Goal: Navigation & Orientation: Find specific page/section

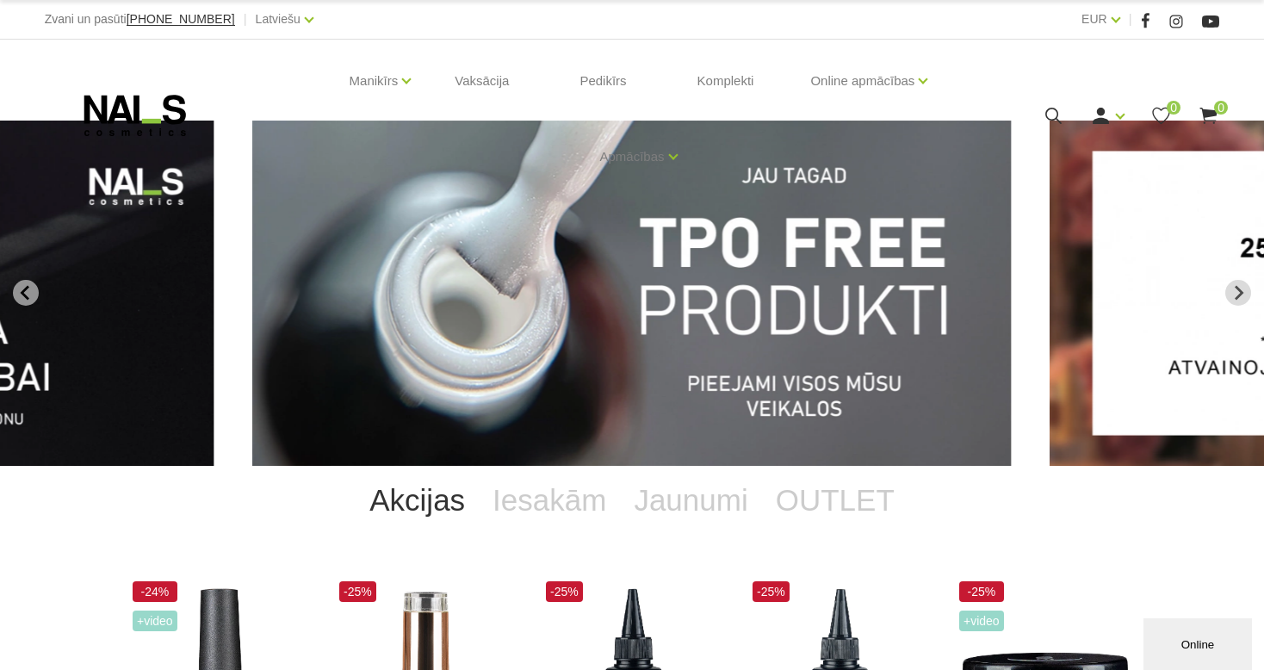
click at [1045, 102] on div "Manikīrs Gēllakas Bāzes, topi un praimeri Geli un akrigeli Nagu dizains [GEOGRA…" at bounding box center [632, 116] width 1175 height 152
click at [1053, 105] on icon at bounding box center [1054, 116] width 22 height 22
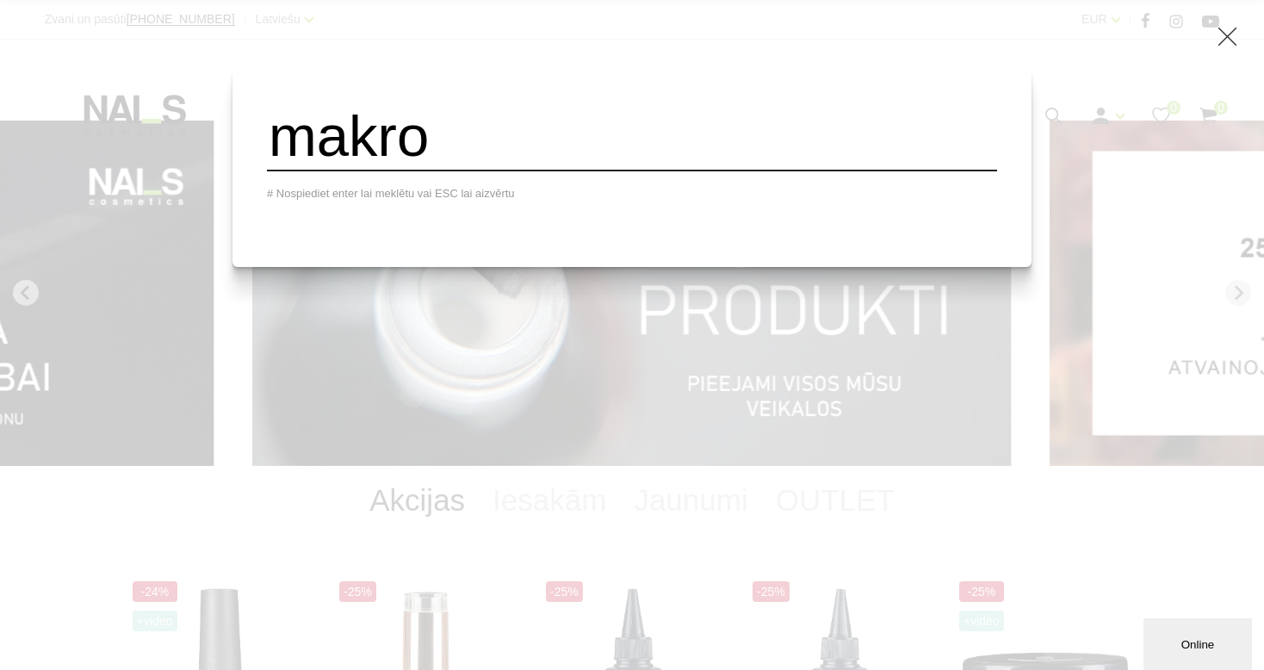
type input "makro"
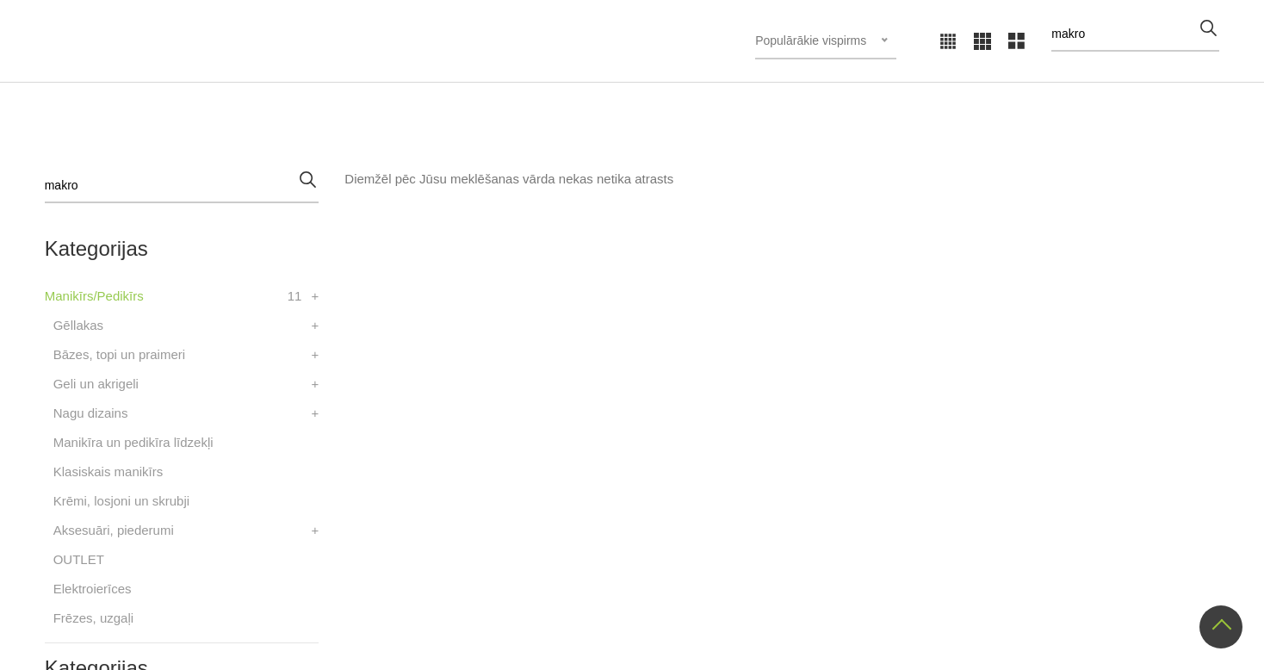
scroll to position [103, 0]
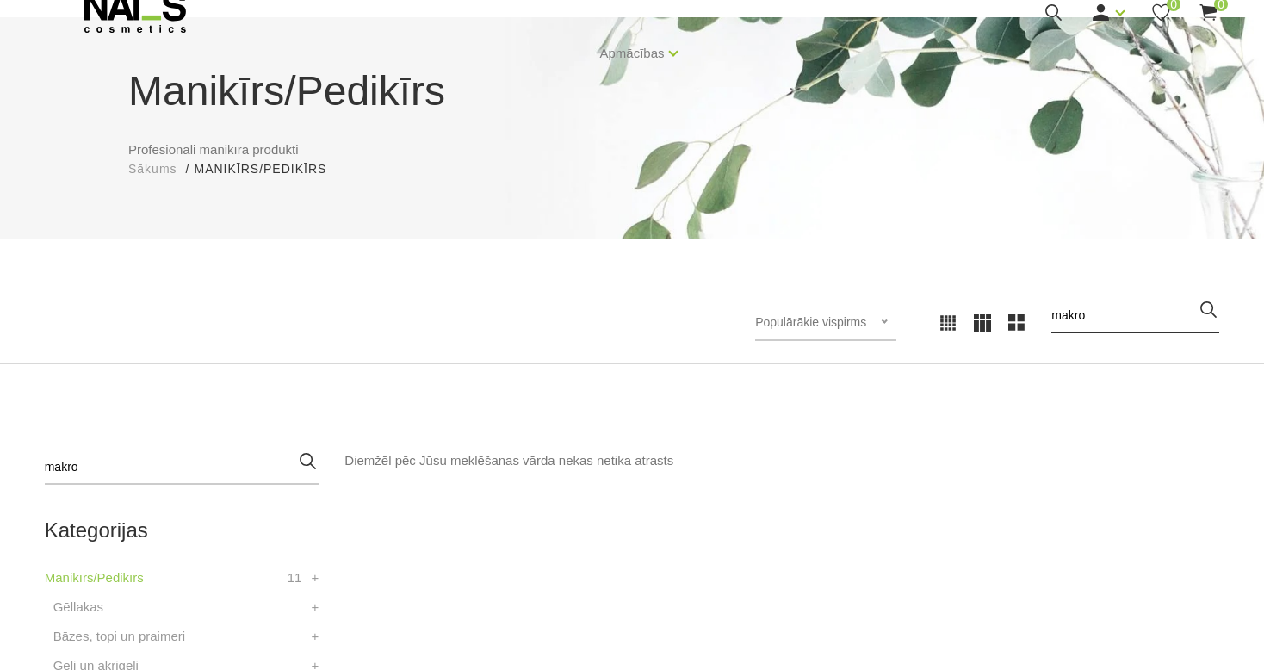
click at [1127, 301] on input "makro" at bounding box center [1135, 316] width 168 height 34
click at [1073, 313] on input "makro" at bounding box center [1135, 316] width 168 height 34
type input "macro"
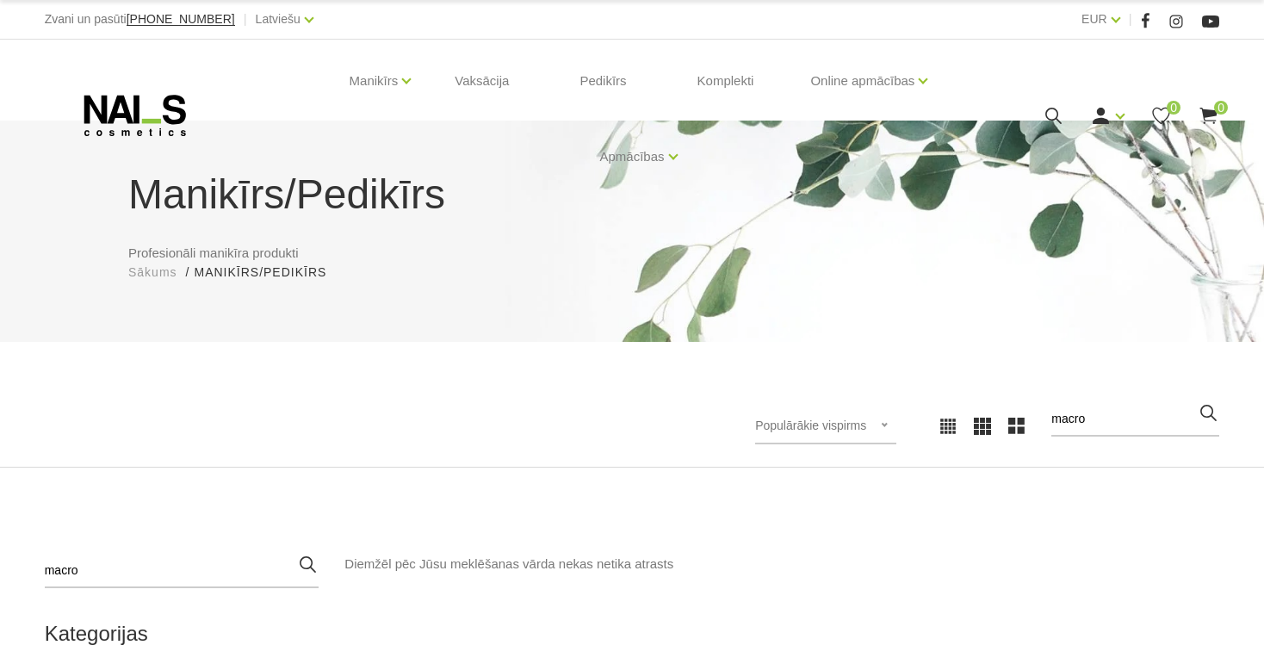
drag, startPoint x: 1117, startPoint y: 418, endPoint x: 1010, endPoint y: 417, distance: 106.8
click at [1010, 417] on div "Populārākie vispirms Jaunumi Lētākais vispirms Dārgākais vispirms Populārākie v…" at bounding box center [932, 425] width 574 height 47
type input "kamera"
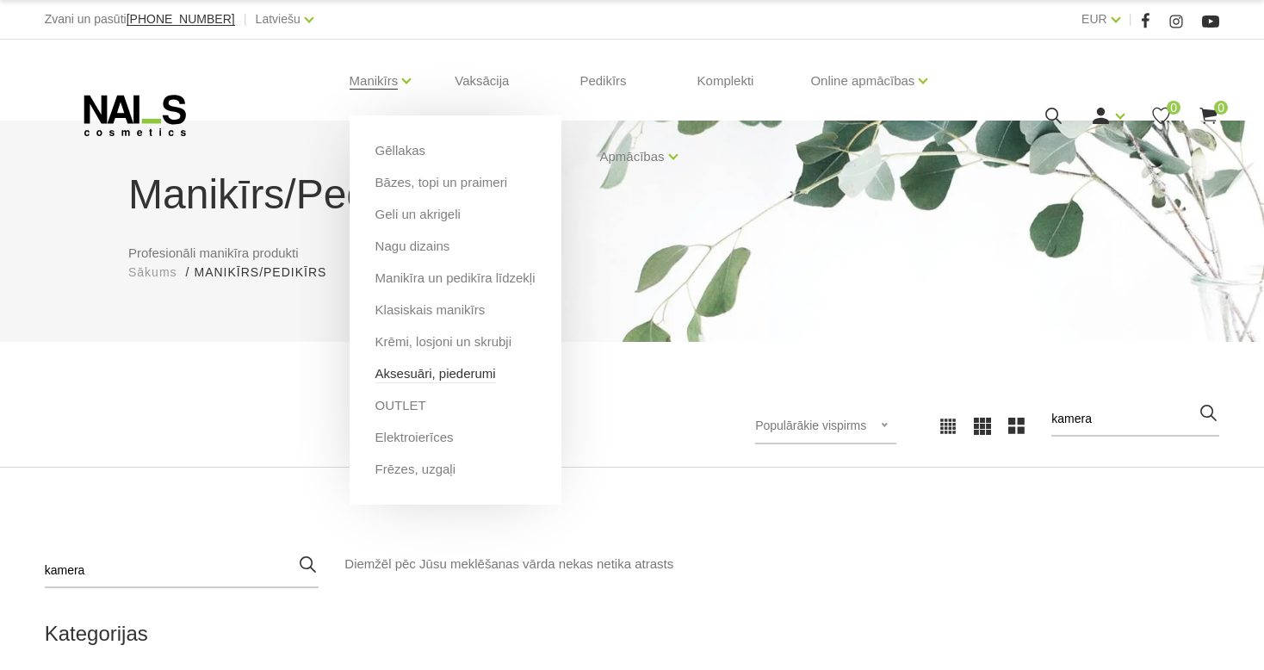
click at [409, 374] on link "Aksesuāri, piederumi" at bounding box center [435, 373] width 121 height 19
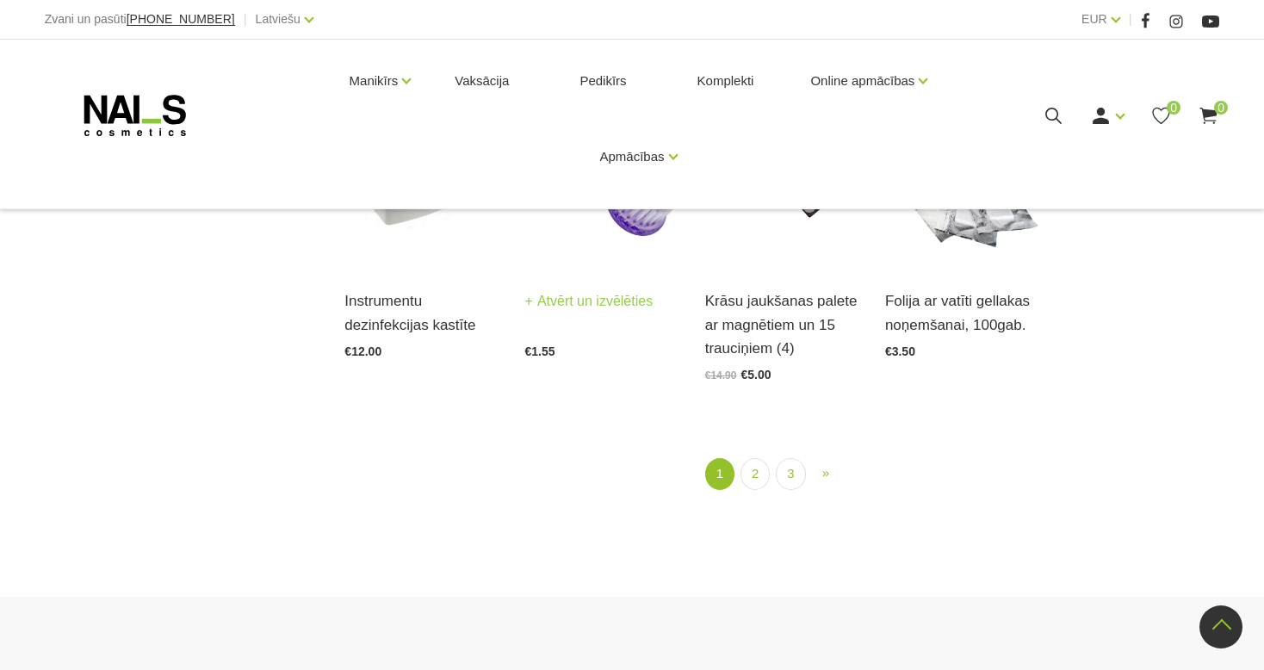
scroll to position [2034, 0]
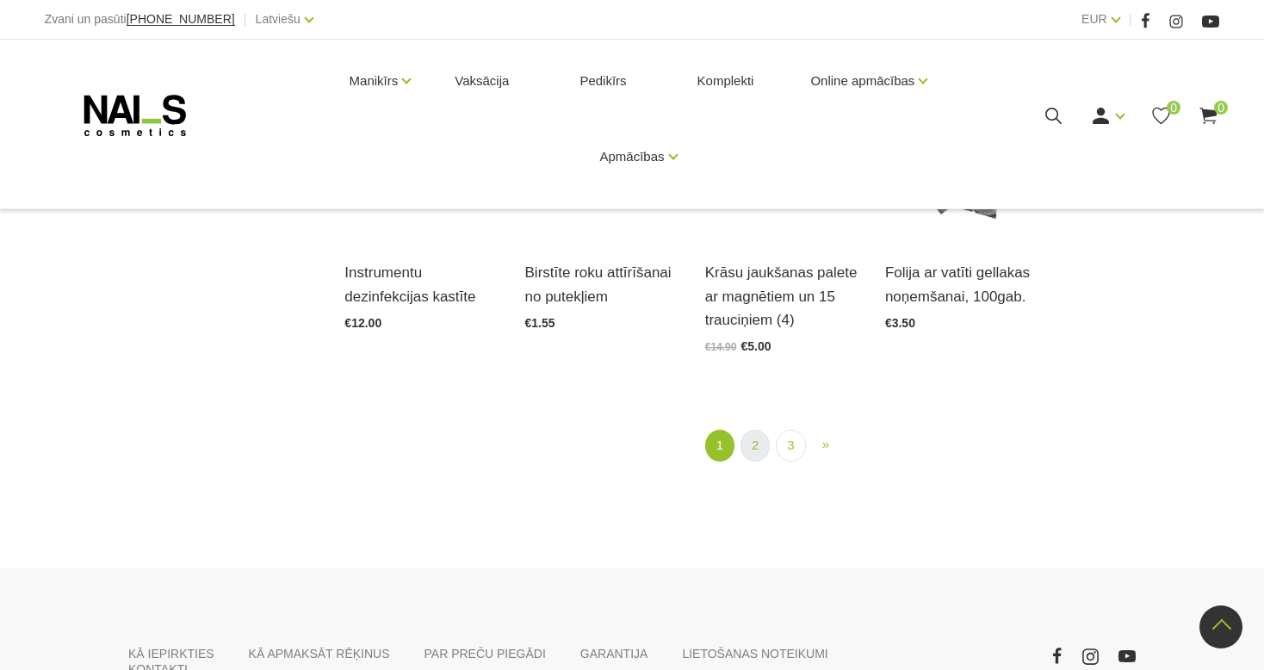
click at [758, 450] on link "2" at bounding box center [755, 446] width 29 height 32
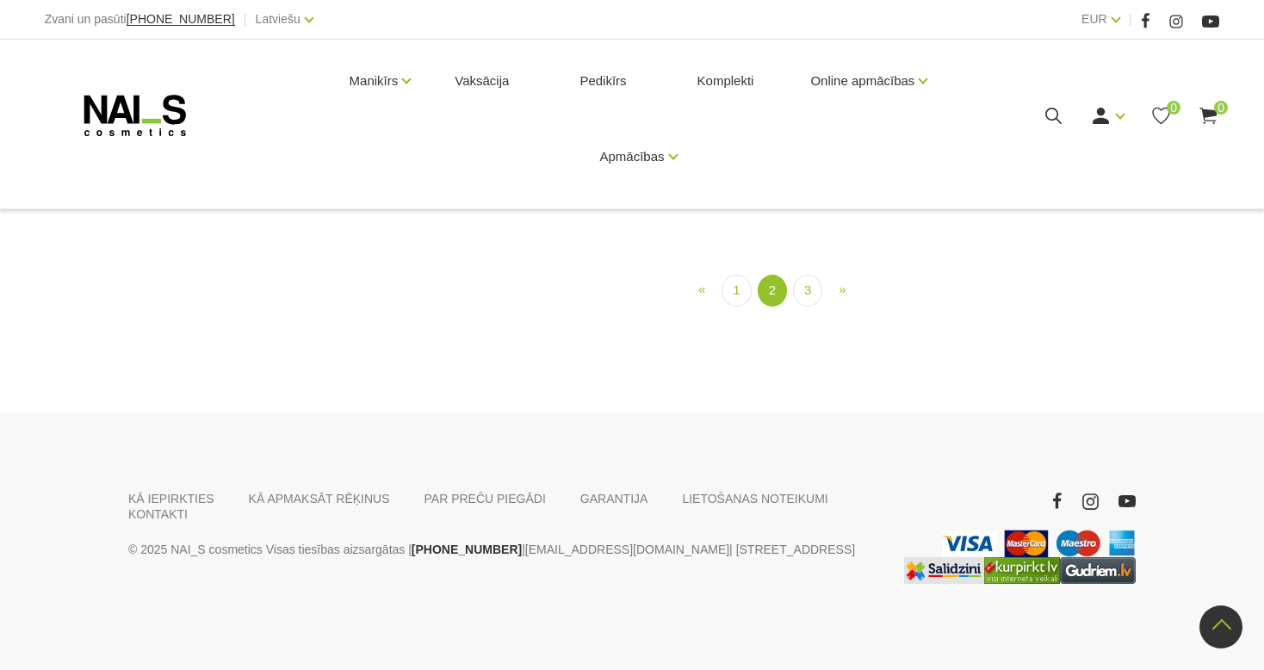
scroll to position [1796, 0]
click at [809, 307] on link "3" at bounding box center [807, 291] width 29 height 32
